Goal: Information Seeking & Learning: Learn about a topic

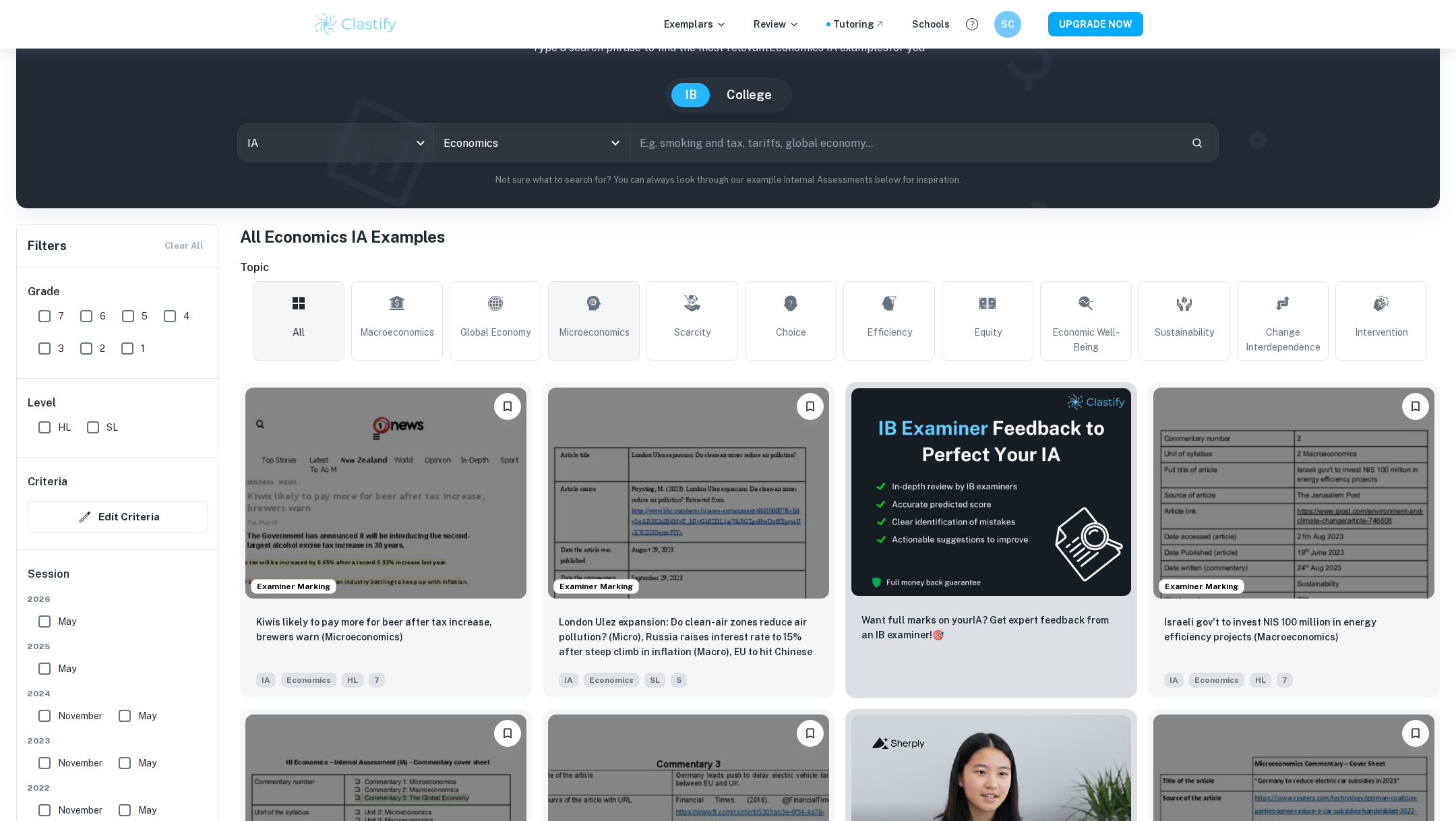
scroll to position [127, 0]
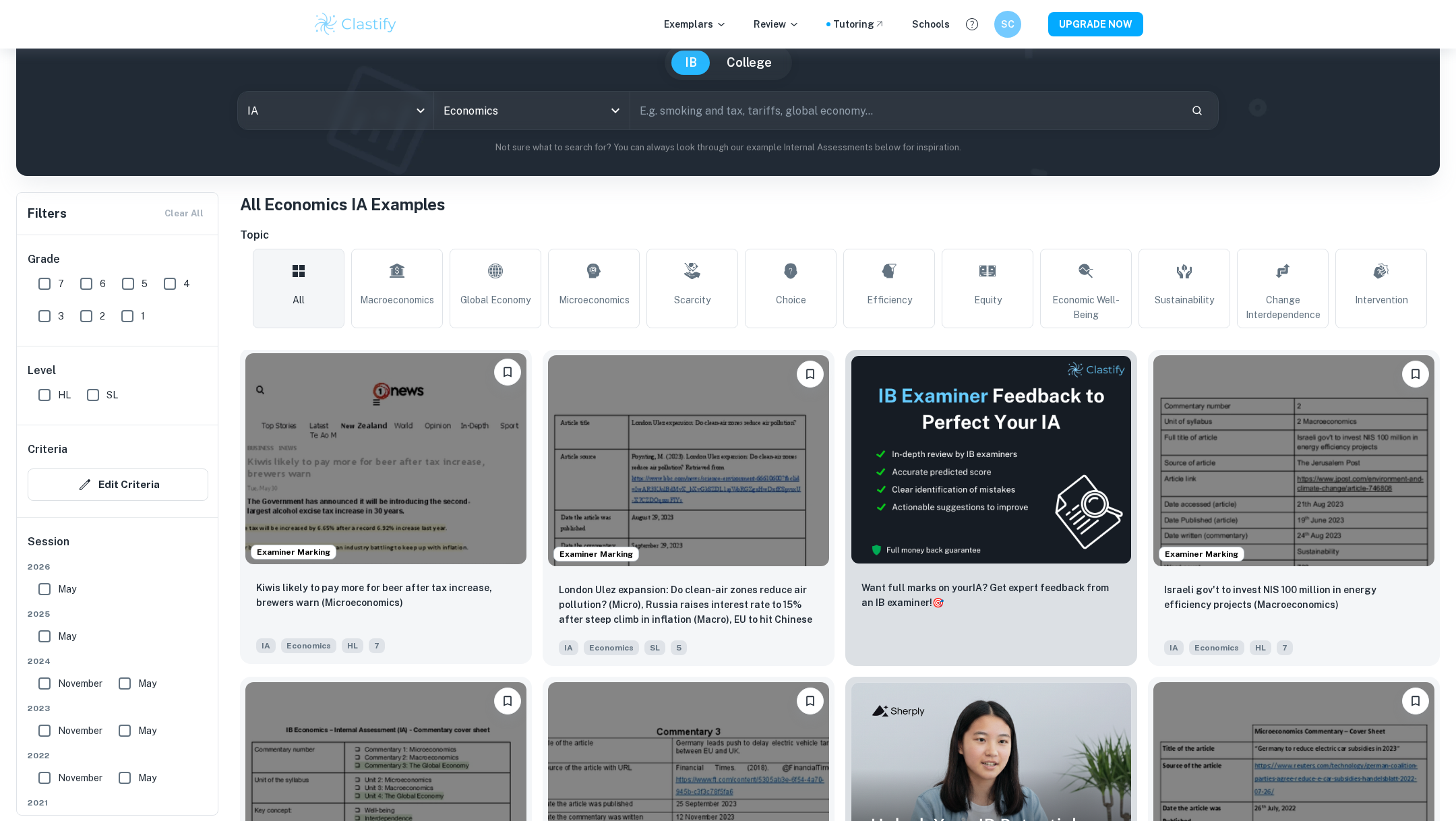
click at [339, 513] on img at bounding box center [386, 458] width 281 height 211
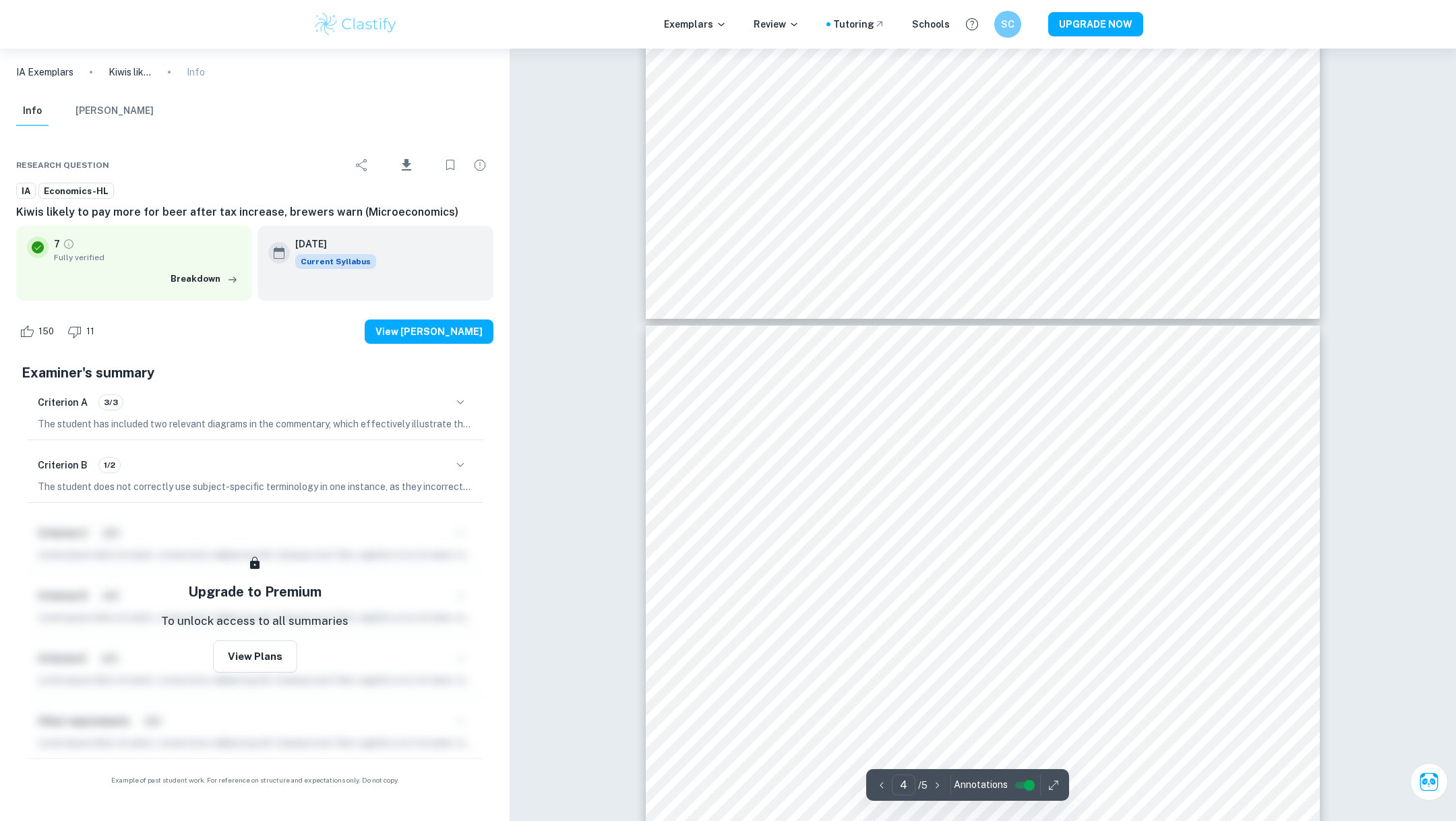
type input "3"
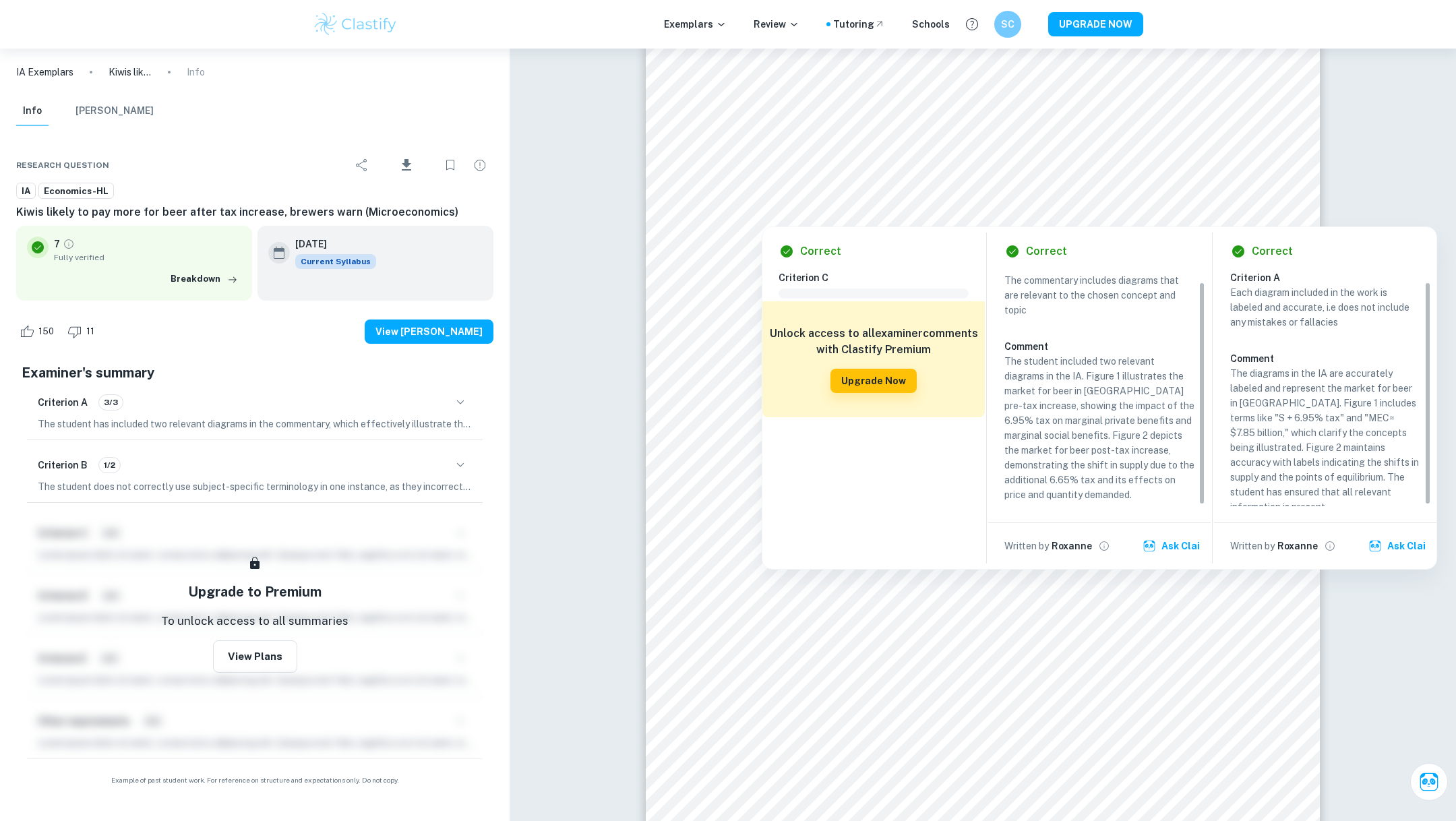
scroll to position [12, 0]
